Goal: Find specific page/section: Find specific page/section

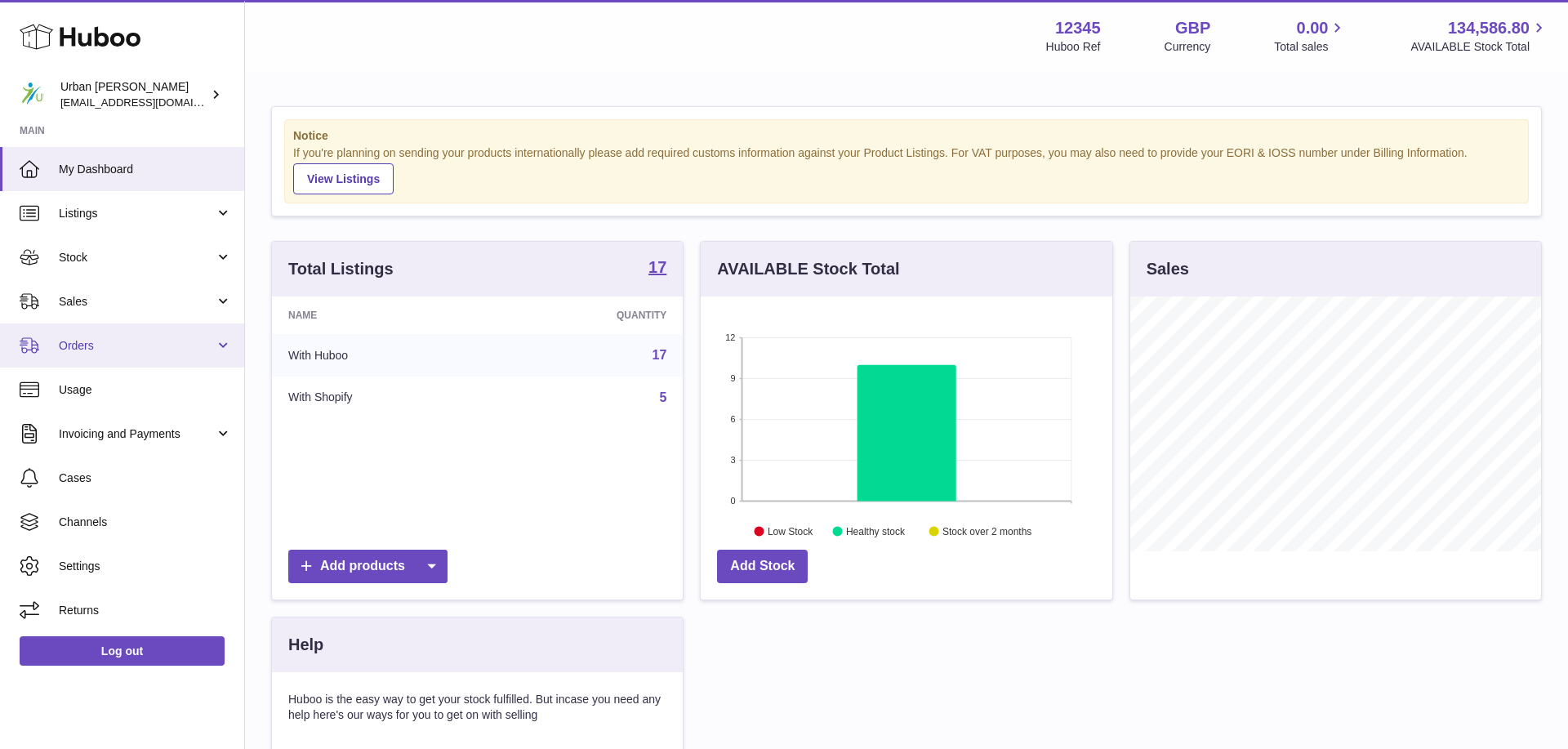
scroll to position [255, 411]
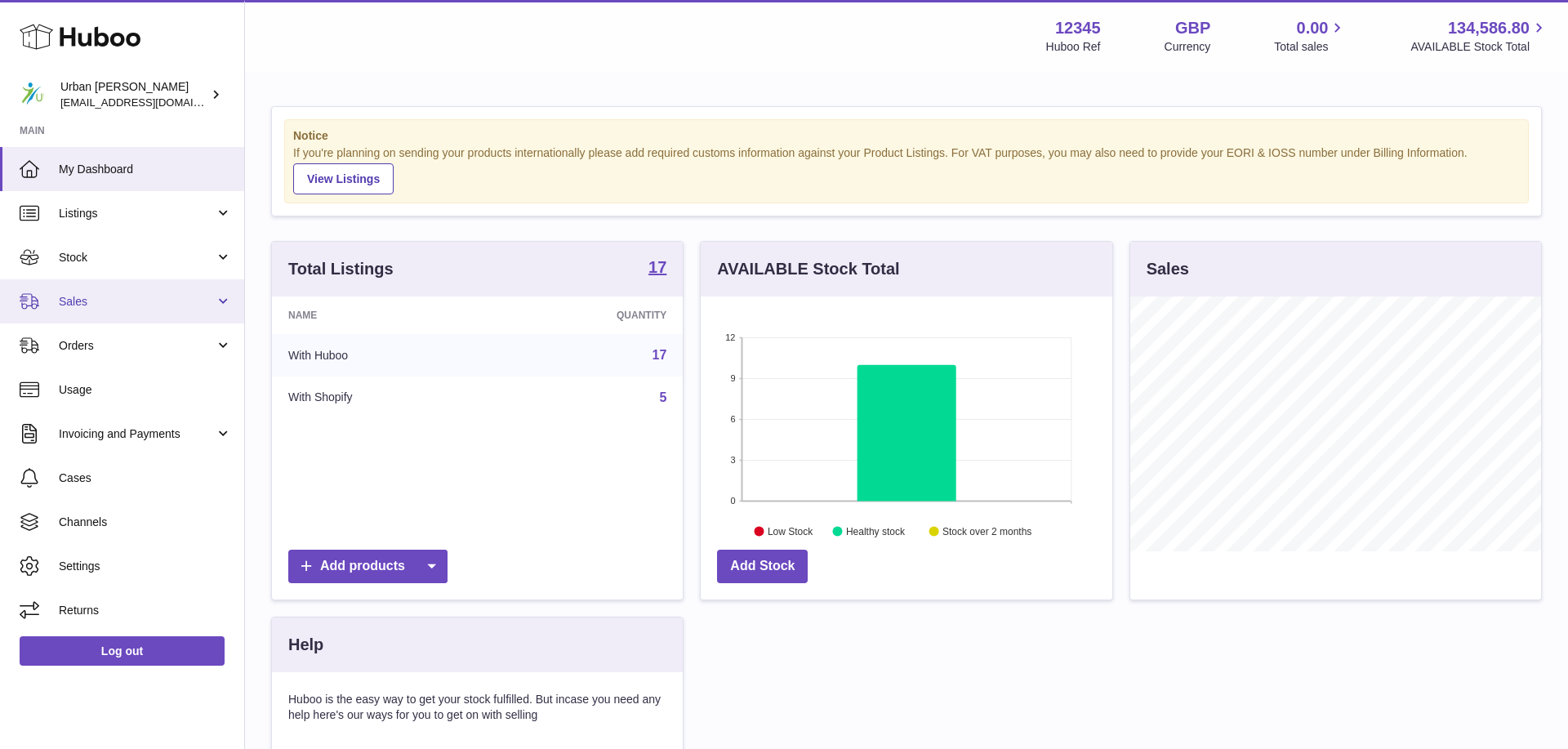
click at [138, 310] on link "Sales" at bounding box center [122, 302] width 244 height 44
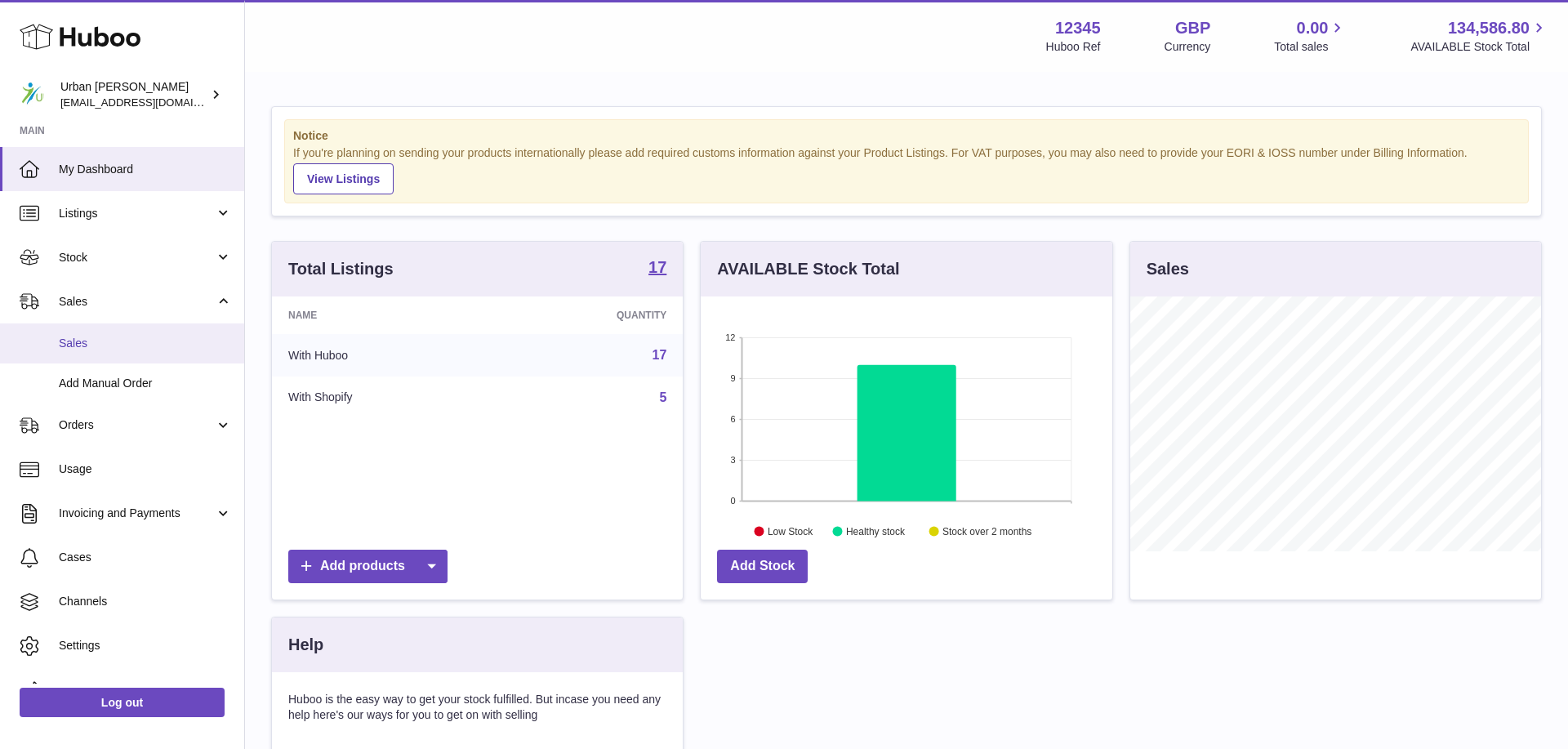
click at [118, 335] on link "Sales" at bounding box center [122, 344] width 244 height 40
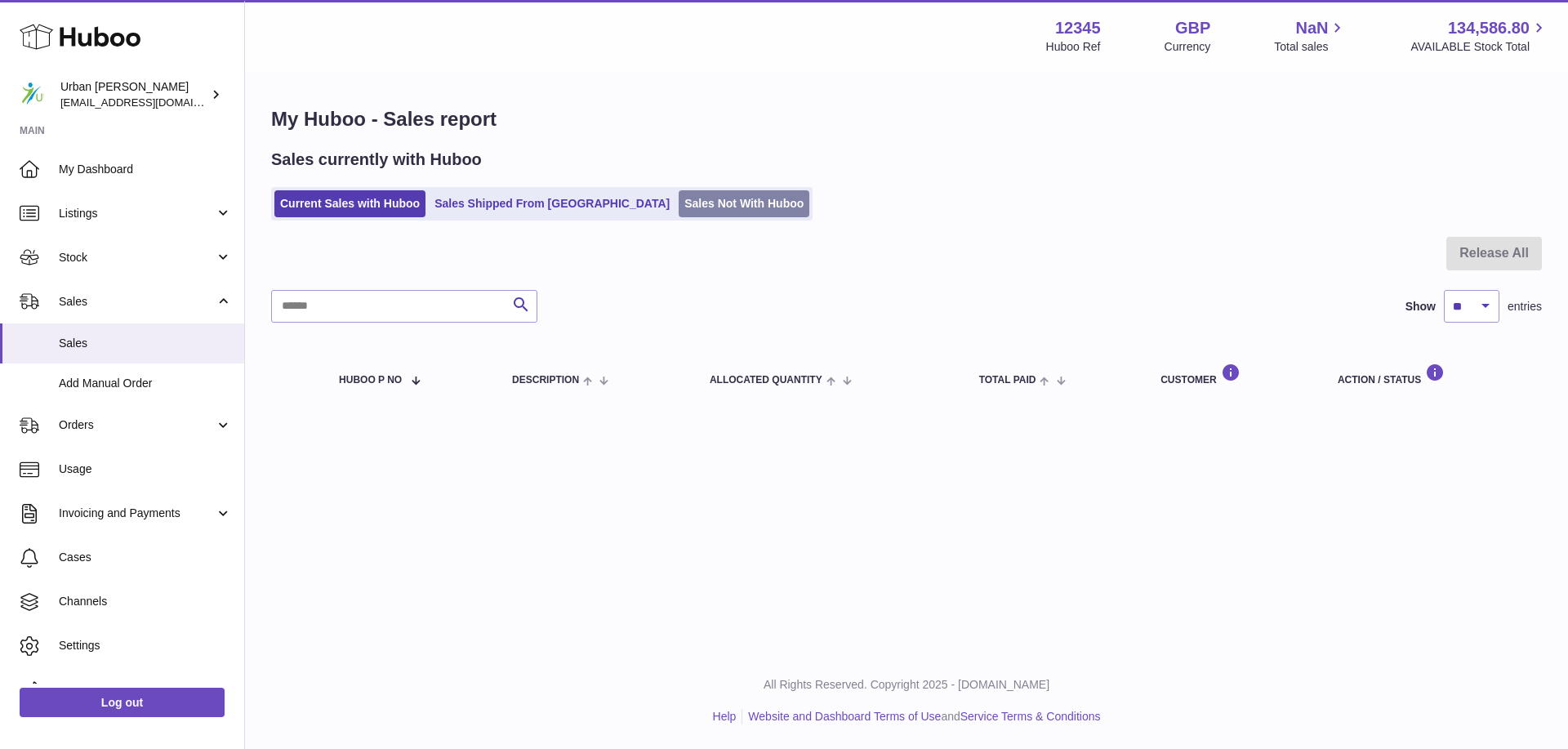
click at [678, 214] on link "Sales Not With Huboo" at bounding box center [743, 203] width 131 height 27
click at [678, 211] on link "Sales Not With Huboo" at bounding box center [743, 203] width 131 height 27
